Goal: Information Seeking & Learning: Learn about a topic

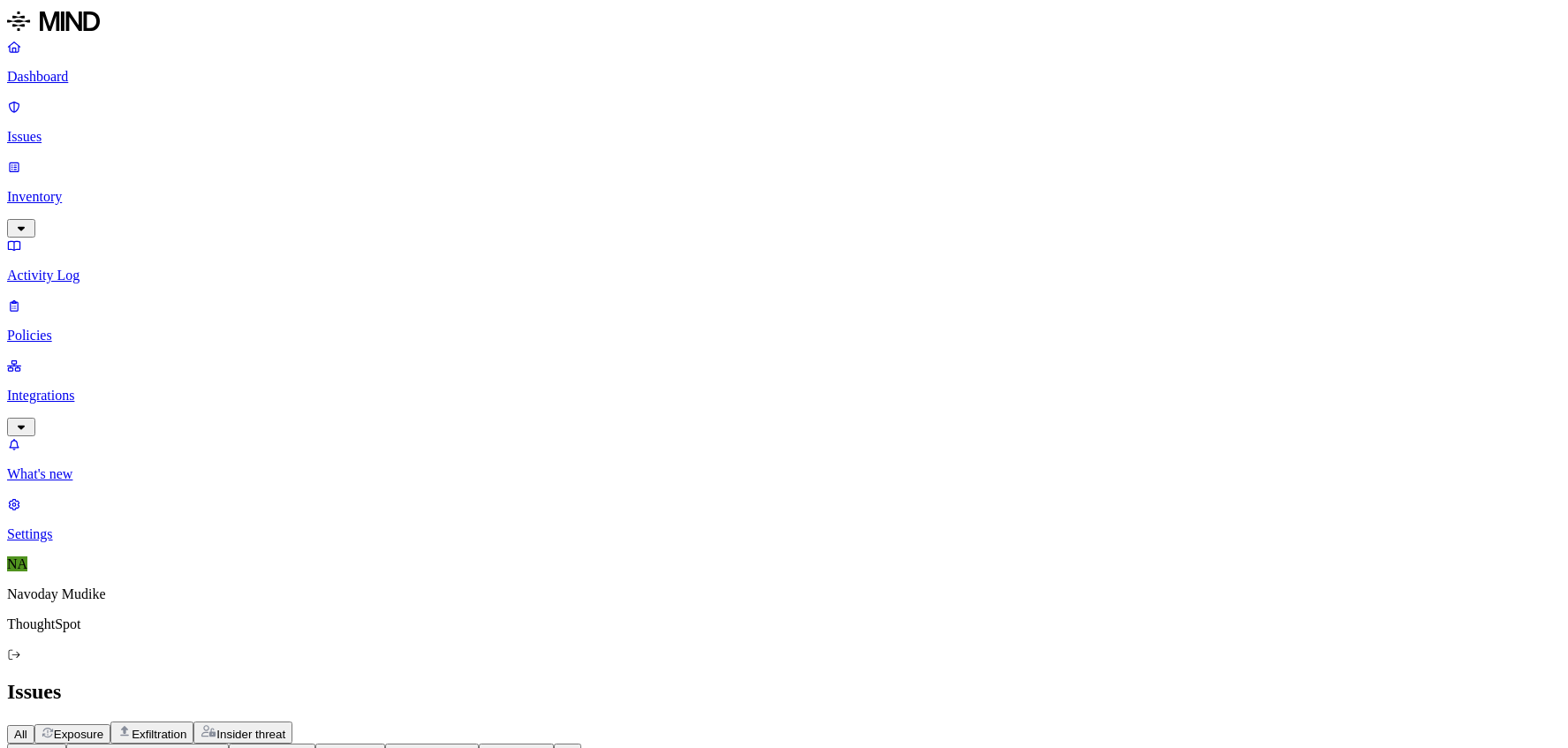
click at [894, 721] on div "All Exposure Exfiltration Insider threat" at bounding box center [784, 732] width 1554 height 22
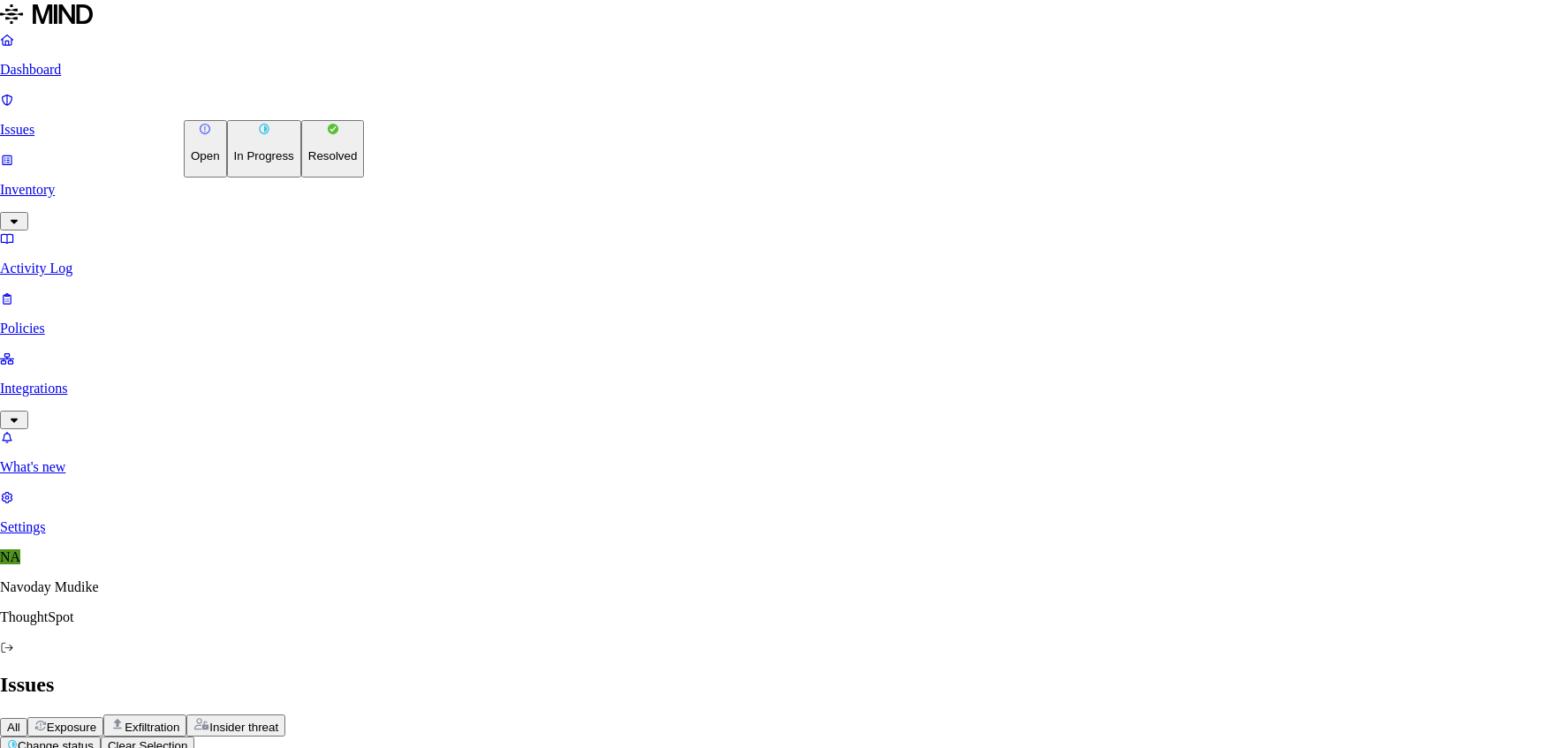
click at [255, 177] on button "In Progress" at bounding box center [264, 149] width 74 height 57
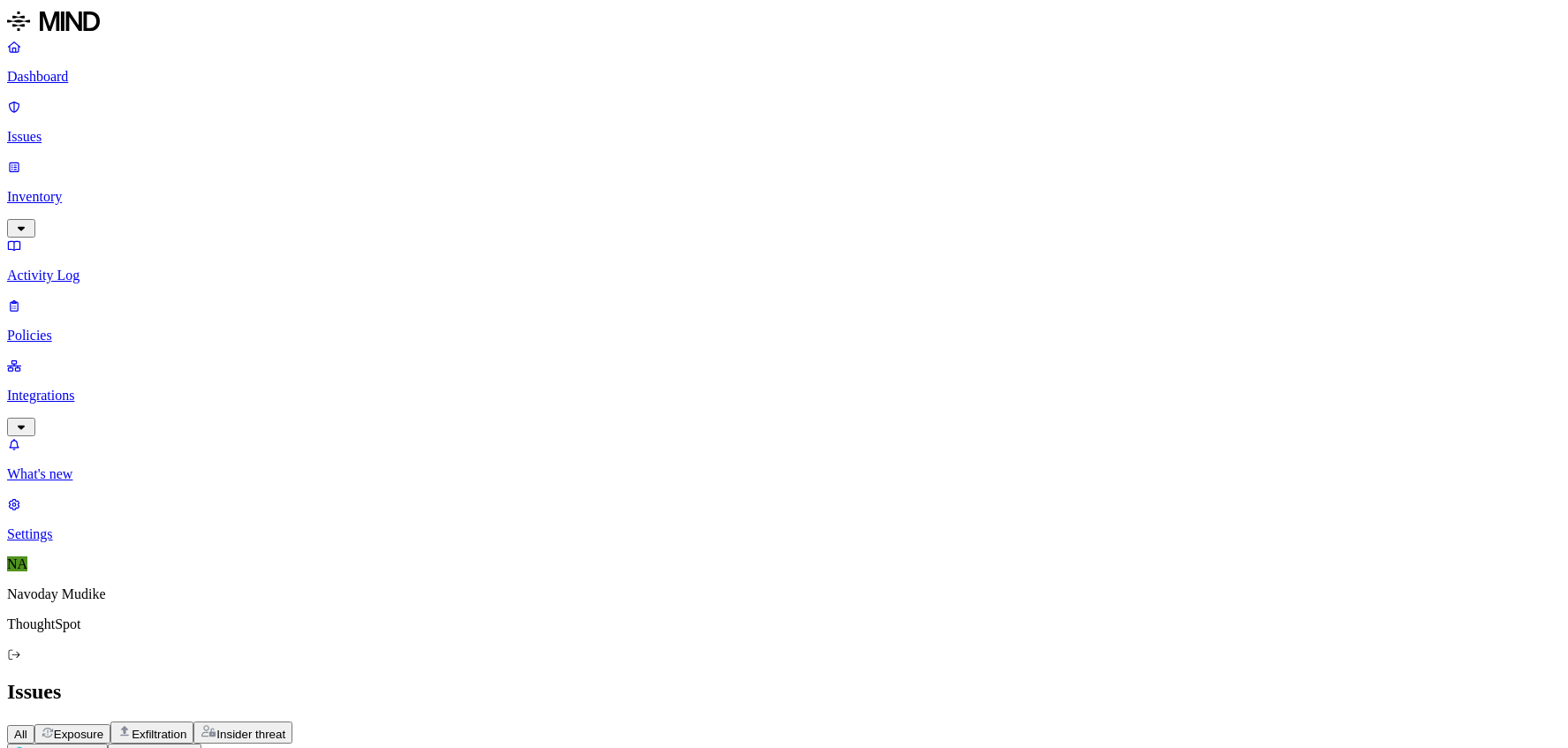
click at [820, 721] on div "All Exposure Exfiltration Insider threat" at bounding box center [784, 732] width 1554 height 22
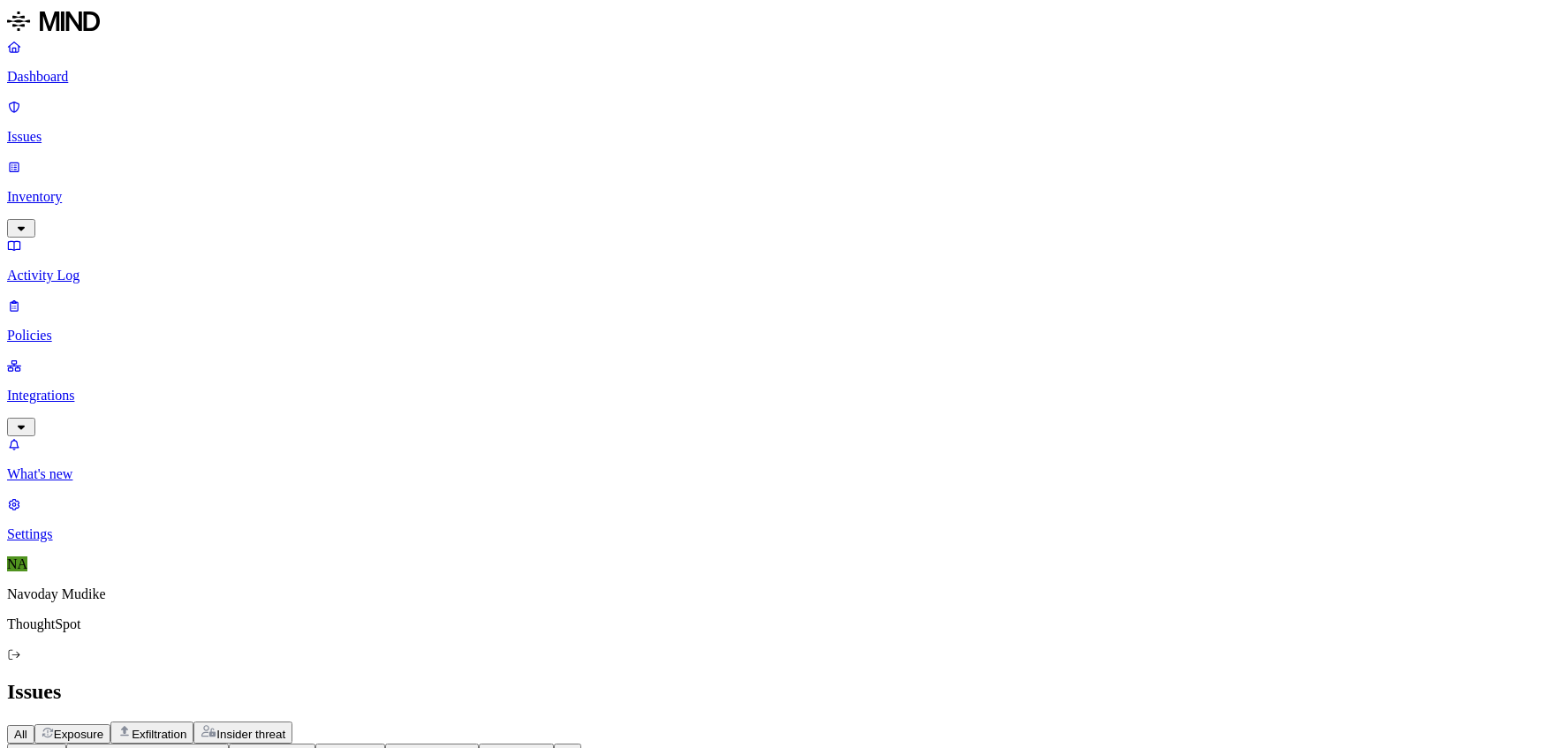
click at [1035, 721] on div "All Exposure Exfiltration Insider threat" at bounding box center [784, 732] width 1554 height 22
